Goal: Information Seeking & Learning: Learn about a topic

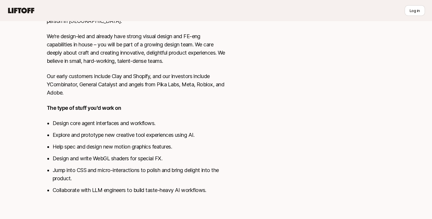
scroll to position [255, 0]
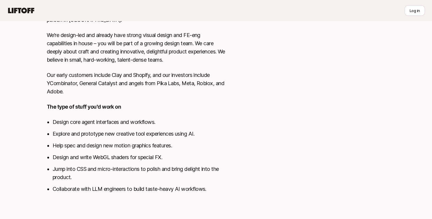
click at [135, 133] on li "Explore and prototype new creative tool experiences using AI." at bounding box center [139, 134] width 173 height 8
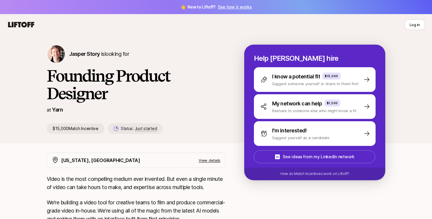
click at [135, 132] on div "Status: Just started" at bounding box center [135, 128] width 55 height 11
click at [153, 88] on h1 "Founding Product Designer" at bounding box center [136, 84] width 179 height 35
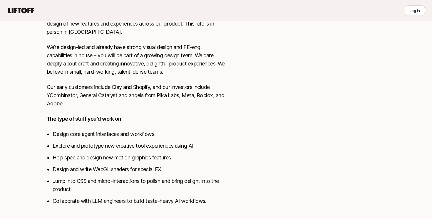
scroll to position [242, 0]
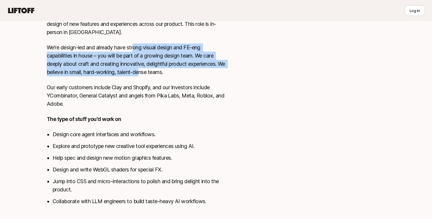
drag, startPoint x: 135, startPoint y: 50, endPoint x: 149, endPoint y: 76, distance: 29.3
click at [149, 76] on p "We’re design-led and already have strong visual design and FE-eng capabilities …" at bounding box center [136, 60] width 179 height 33
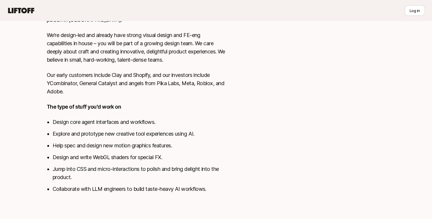
click at [103, 74] on p "Our early customers include Clay and Shopify, and our investors include YCombin…" at bounding box center [136, 83] width 179 height 25
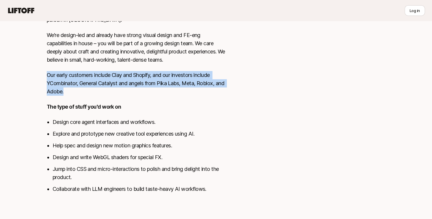
click at [103, 74] on p "Our early customers include Clay and Shopify, and our investors include YCombin…" at bounding box center [136, 83] width 179 height 25
click at [104, 75] on p "Our early customers include Clay and Shopify, and our investors include YCombin…" at bounding box center [136, 83] width 179 height 25
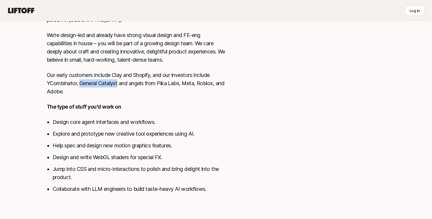
drag, startPoint x: 79, startPoint y: 84, endPoint x: 119, endPoint y: 86, distance: 40.0
click at [119, 86] on p "Our early customers include Clay and Shopify, and our investors include YCombin…" at bounding box center [136, 83] width 179 height 25
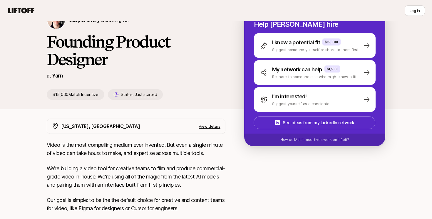
scroll to position [0, 0]
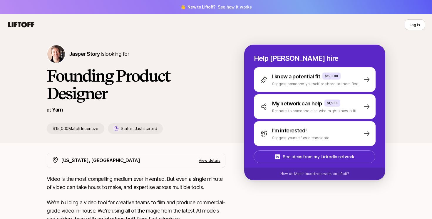
click at [117, 67] on h1 "Founding Product Designer" at bounding box center [136, 84] width 179 height 35
